Goal: Task Accomplishment & Management: Use online tool/utility

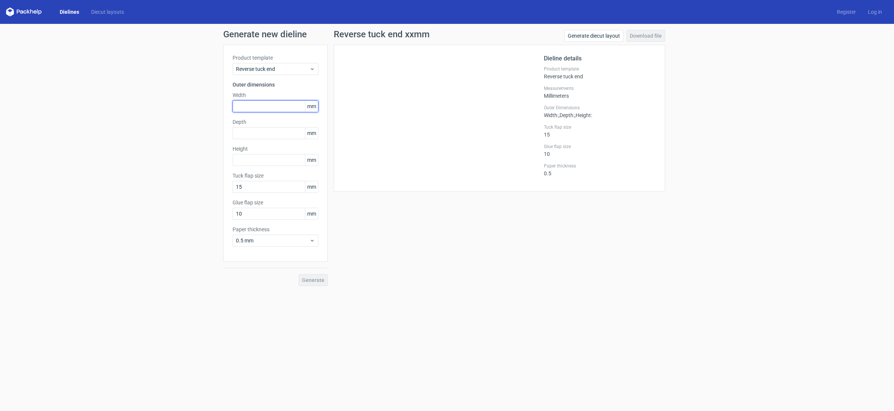
click at [262, 107] on input "text" at bounding box center [276, 106] width 86 height 12
type input "100"
click at [265, 130] on input "text" at bounding box center [276, 133] width 86 height 12
type input "60"
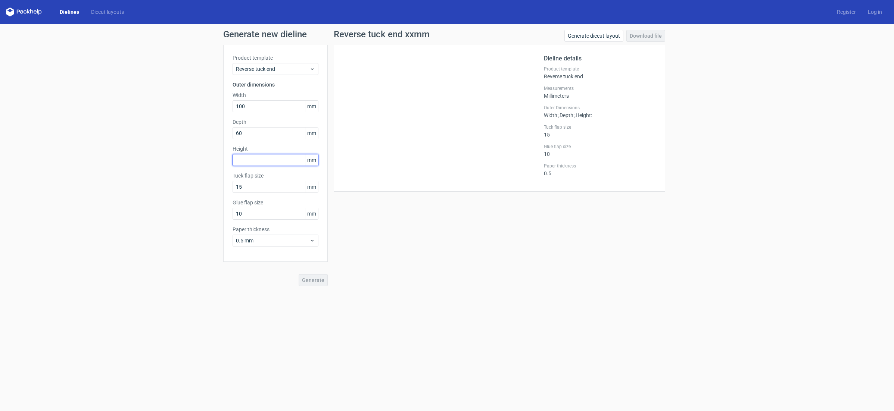
click at [266, 161] on input "text" at bounding box center [276, 160] width 86 height 12
type input "140"
click at [256, 214] on input "10" at bounding box center [276, 214] width 86 height 12
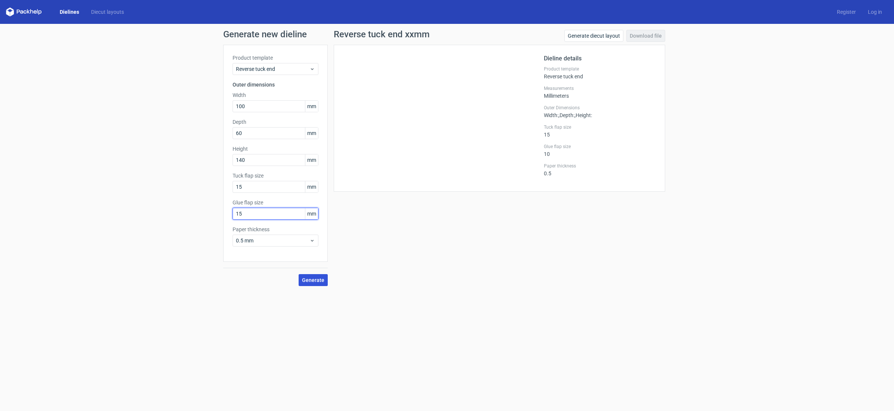
type input "15"
click at [313, 279] on span "Generate" at bounding box center [313, 280] width 22 height 5
click at [262, 161] on input "140" at bounding box center [276, 160] width 86 height 12
type input "170"
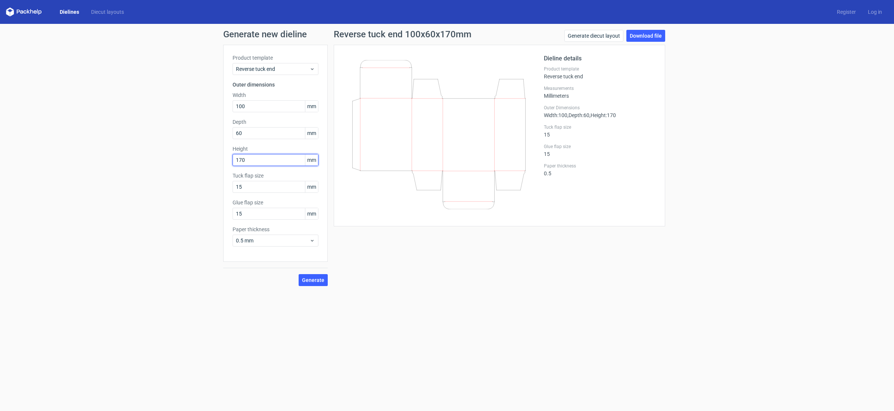
click at [299, 274] on button "Generate" at bounding box center [313, 280] width 29 height 12
click at [651, 35] on link "Download file" at bounding box center [645, 36] width 39 height 12
